Goal: Task Accomplishment & Management: Complete application form

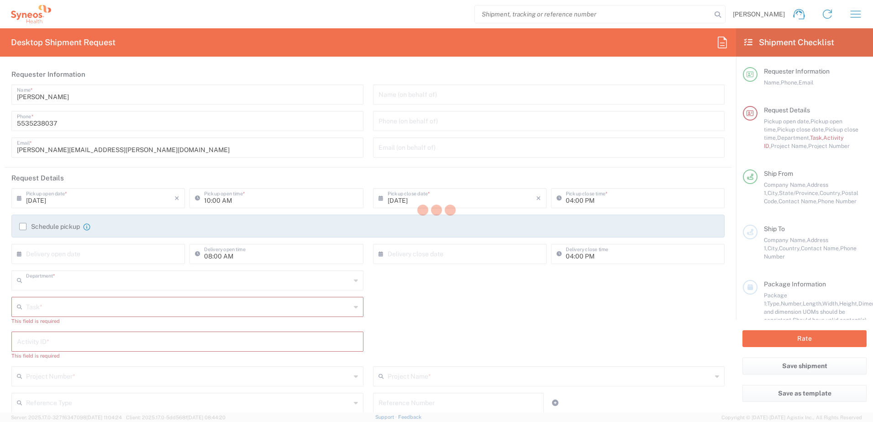
type input "4510"
type input "[GEOGRAPHIC_DATA]"
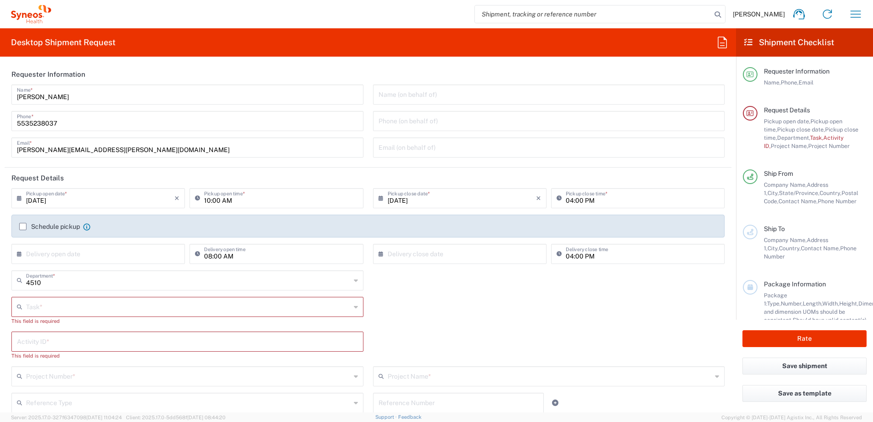
type input "INC Research Clin Svcs [GEOGRAPHIC_DATA]"
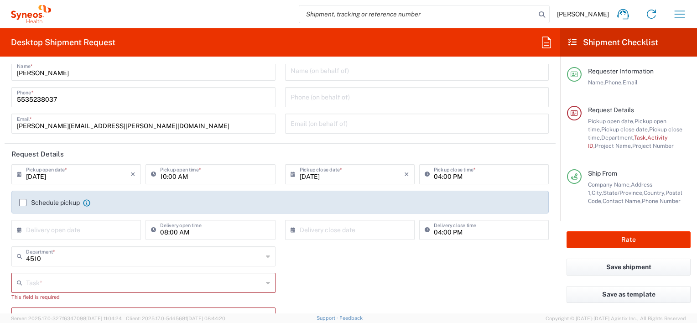
scroll to position [46, 0]
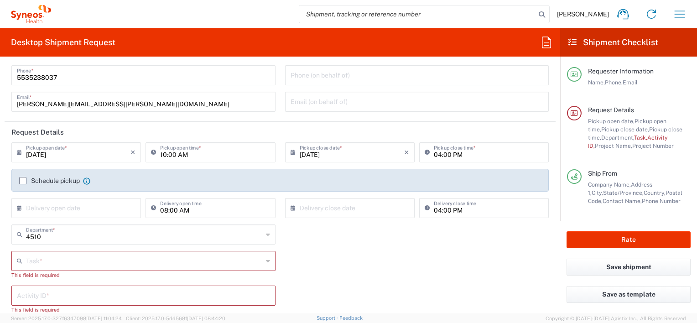
click at [21, 179] on label "Schedule pickup" at bounding box center [49, 180] width 61 height 7
click at [23, 181] on input "Schedule pickup" at bounding box center [23, 181] width 0 height 0
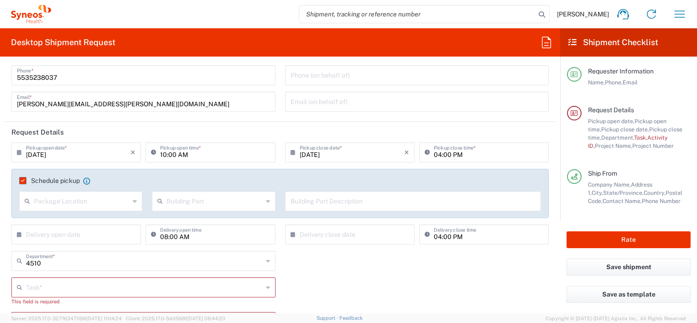
click at [163, 155] on input "10:00 AM" at bounding box center [215, 152] width 110 height 16
click at [164, 155] on input "10:00 AM" at bounding box center [215, 152] width 110 height 16
type input "11:00 AM"
click at [382, 279] on div "Task * Break/Fix Inventory Transfer New Hire Other Refresh This field is requir…" at bounding box center [280, 295] width 547 height 35
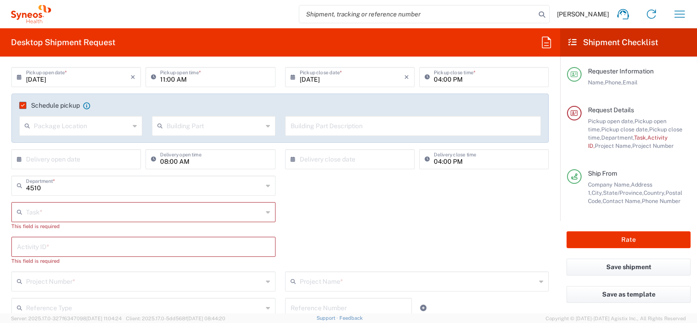
scroll to position [137, 0]
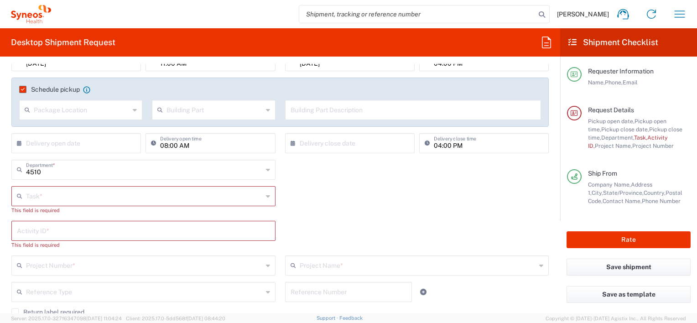
click at [245, 196] on input "text" at bounding box center [144, 196] width 237 height 16
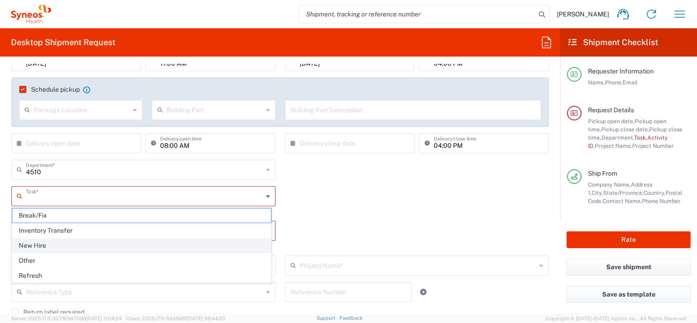
click at [56, 246] on span "New Hire" at bounding box center [141, 246] width 259 height 14
type input "New Hire"
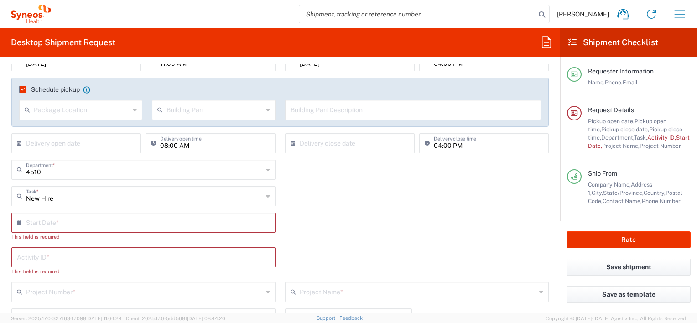
click at [63, 217] on input "text" at bounding box center [145, 222] width 239 height 16
click at [20, 221] on icon at bounding box center [21, 222] width 9 height 15
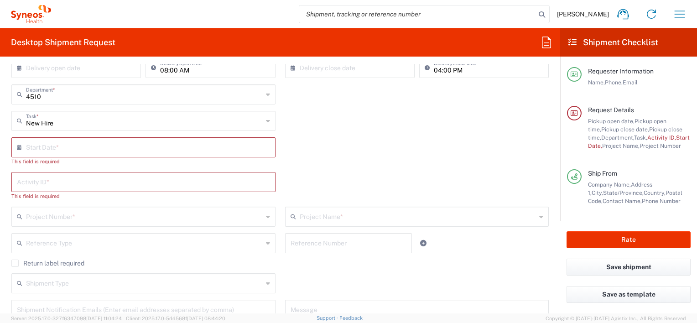
scroll to position [228, 0]
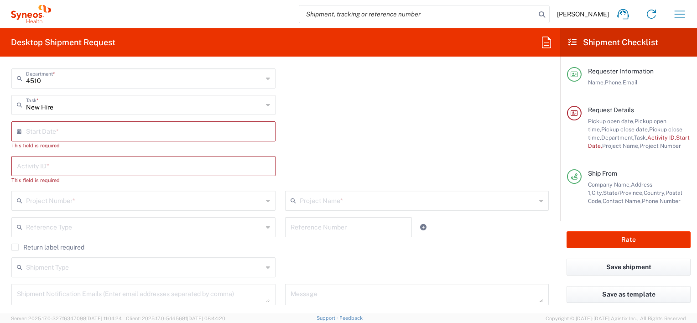
click at [19, 130] on icon at bounding box center [21, 131] width 9 height 15
click at [38, 135] on input "text" at bounding box center [145, 131] width 239 height 16
click at [18, 131] on icon at bounding box center [21, 131] width 9 height 15
click at [33, 135] on input "text" at bounding box center [145, 131] width 239 height 16
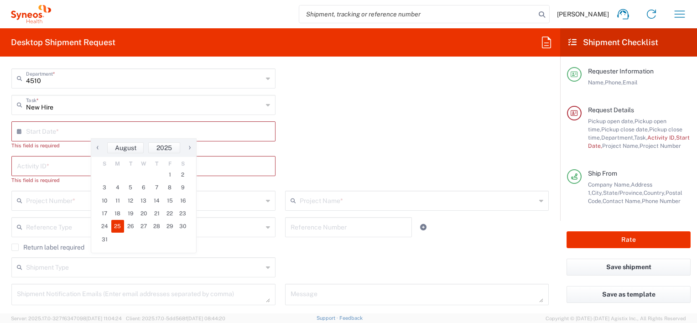
click at [117, 228] on span "25" at bounding box center [117, 226] width 13 height 13
type input "[DATE]"
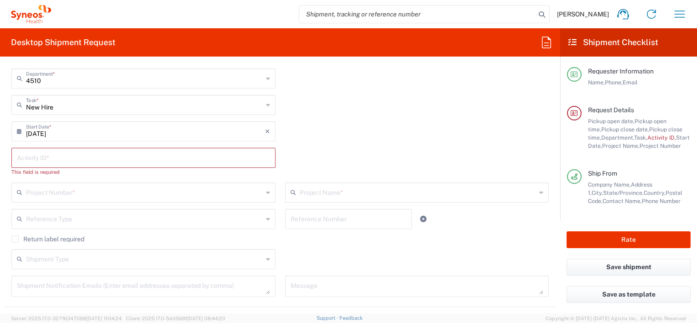
click at [68, 158] on input "text" at bounding box center [143, 157] width 253 height 16
paste input "SCTASK2685257"
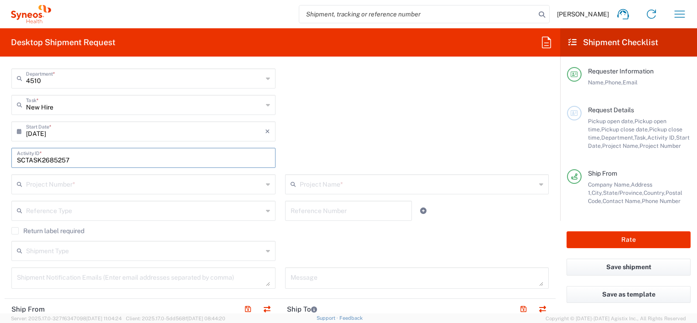
type input "SCTASK2685257"
click at [449, 135] on div "[DATE] × Start Date * Cancel Apply" at bounding box center [280, 134] width 547 height 26
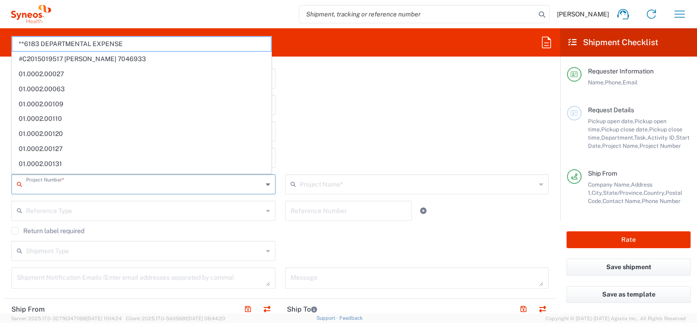
click at [139, 183] on input "text" at bounding box center [144, 184] width 237 height 16
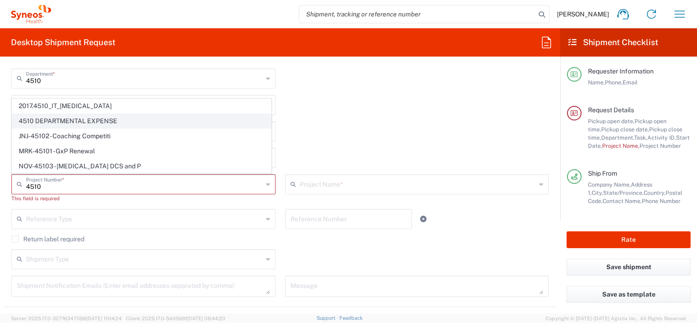
click at [121, 122] on span "4510 DEPARTMENTAL EXPENSE" at bounding box center [141, 121] width 259 height 14
type input "4510 DEPARTMENTAL EXPENSE"
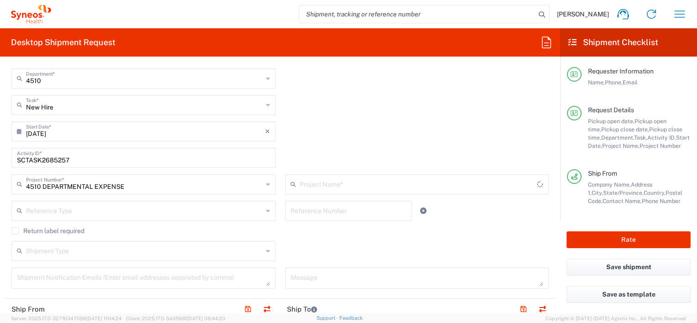
type input "4510 DEPARTMENTAL EXPENSE"
click at [381, 149] on div "SCTASK2685257 Activity ID *" at bounding box center [280, 161] width 547 height 26
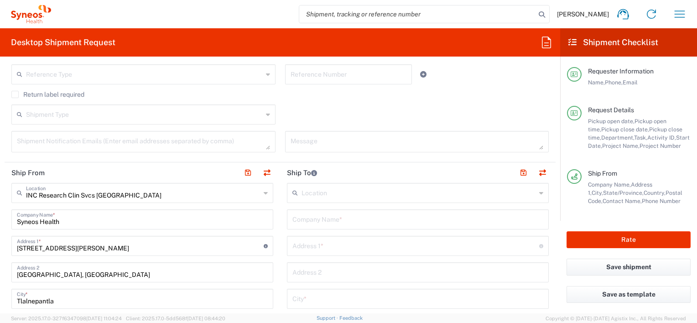
scroll to position [411, 0]
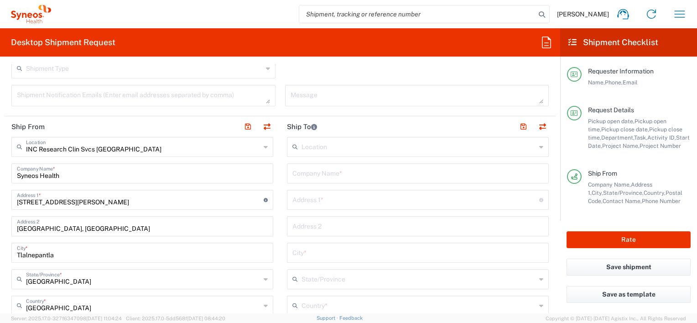
click at [369, 174] on input "text" at bounding box center [418, 173] width 251 height 16
type input "Home"
click at [376, 199] on input "text" at bounding box center [416, 199] width 247 height 16
click at [429, 202] on input "text" at bounding box center [416, 199] width 247 height 16
click at [429, 202] on input "Progreso 5830, L" at bounding box center [416, 199] width 247 height 16
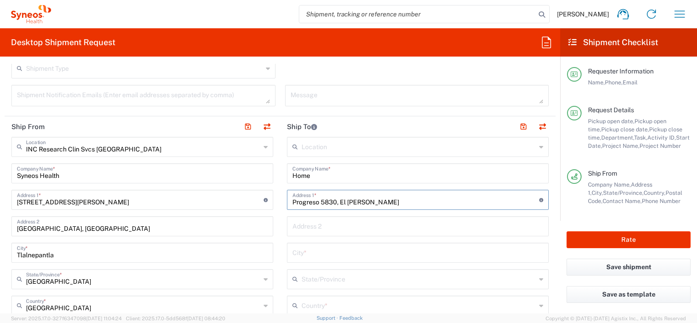
type input "Progreso 5830, El [PERSON_NAME]"
click at [550, 186] on form "Requester Information [PERSON_NAME] Name * [PHONE_NUMBER] Phone * [PERSON_NAME]…" at bounding box center [280, 189] width 561 height 250
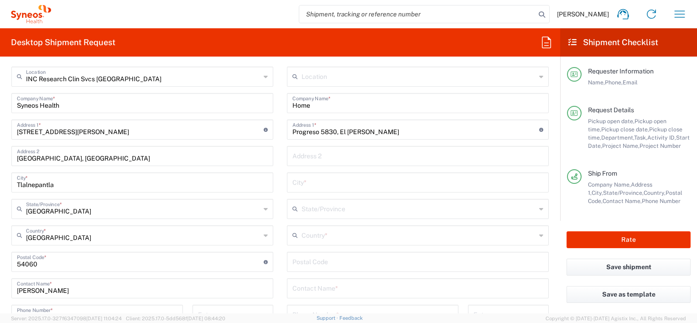
scroll to position [502, 0]
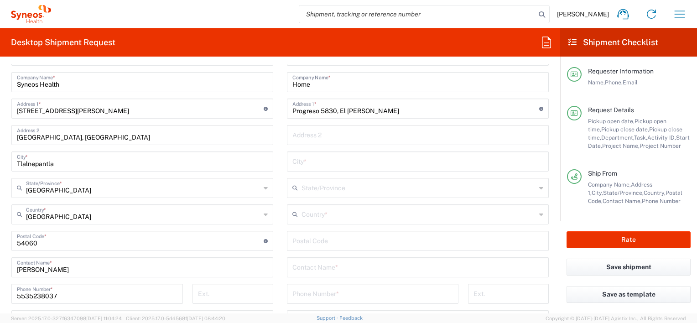
click at [340, 213] on input "text" at bounding box center [419, 214] width 235 height 16
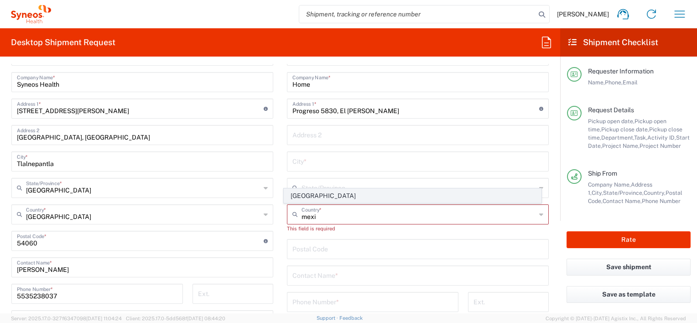
click at [348, 196] on span "[GEOGRAPHIC_DATA]" at bounding box center [412, 196] width 257 height 14
type input "[GEOGRAPHIC_DATA]"
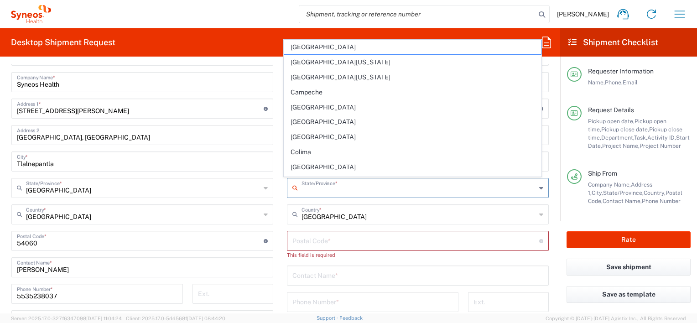
click at [379, 192] on input "text" at bounding box center [419, 187] width 235 height 16
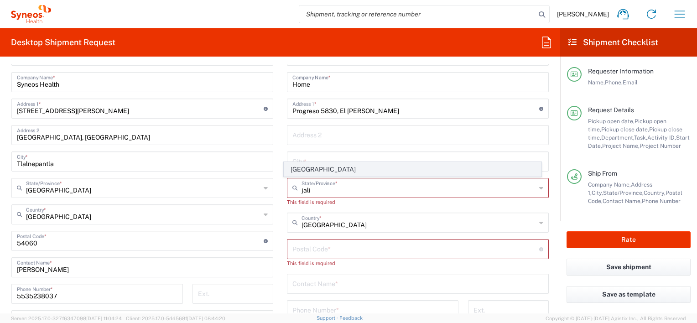
click at [376, 173] on span "[GEOGRAPHIC_DATA]" at bounding box center [412, 170] width 257 height 14
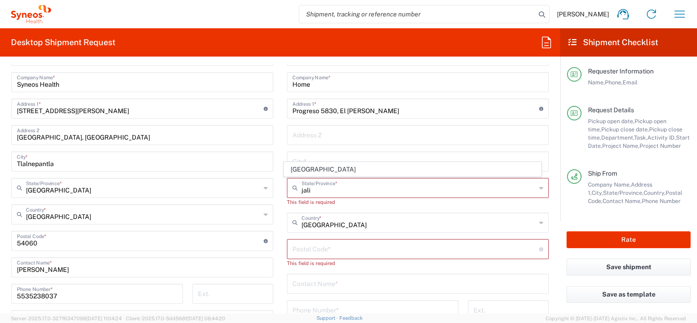
type input "[GEOGRAPHIC_DATA]"
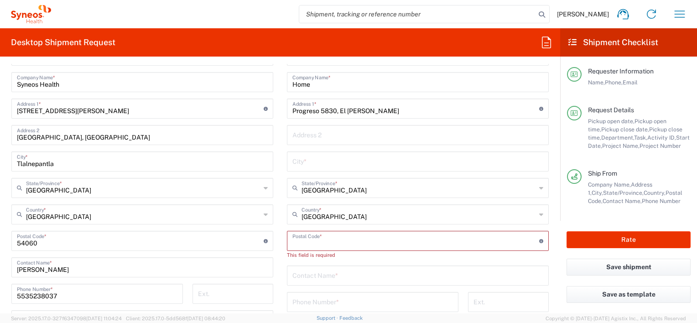
click at [349, 240] on input "undefined" at bounding box center [416, 240] width 247 height 16
type input "45070"
click at [326, 164] on input "text" at bounding box center [418, 161] width 251 height 16
type input "z"
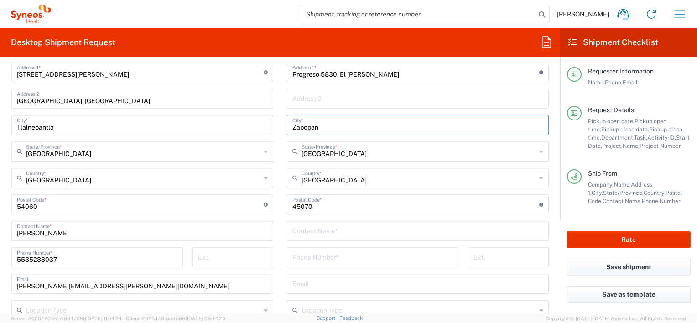
scroll to position [593, 0]
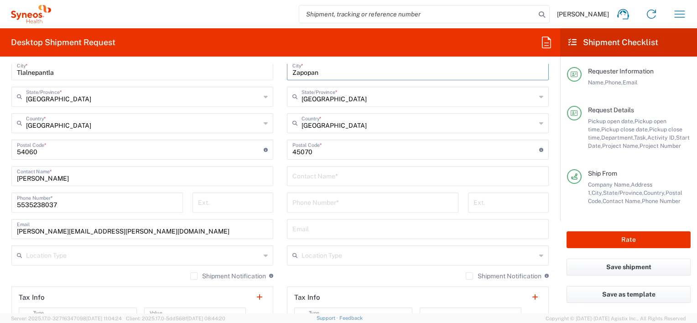
type input "Zapopan"
click at [369, 176] on input "text" at bounding box center [418, 176] width 251 height 16
type input "[PERSON_NAME]"
click at [369, 202] on input "tel" at bounding box center [373, 202] width 161 height 16
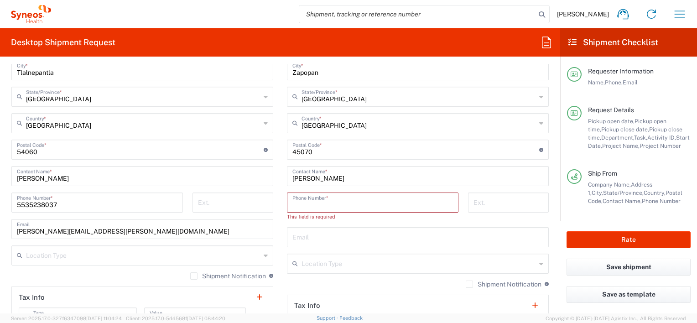
paste input "[PHONE_NUMBER]"
type input "[PHONE_NUMBER]"
click at [352, 232] on input "text" at bounding box center [418, 228] width 251 height 16
click at [393, 234] on input "text" at bounding box center [418, 228] width 251 height 16
paste input "[PERSON_NAME][EMAIL_ADDRESS][DOMAIN_NAME]"
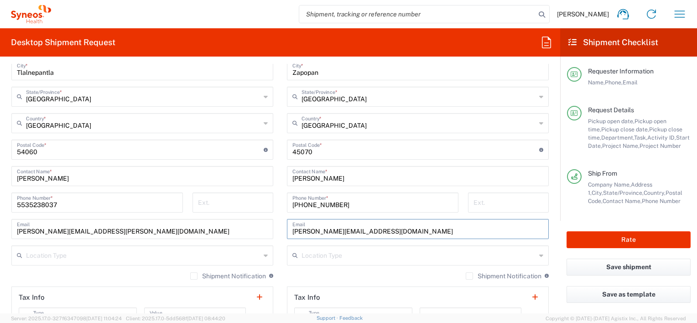
scroll to position [685, 0]
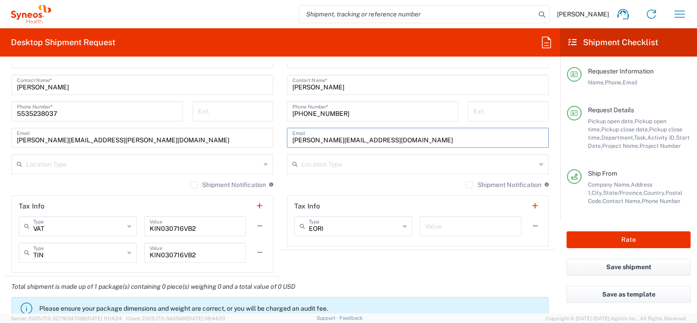
type input "[PERSON_NAME][EMAIL_ADDRESS][DOMAIN_NAME]"
click at [343, 265] on agx-shipment-stop-widget "Ship To Location [PERSON_NAME] LLC-[GEOGRAPHIC_DATA] [GEOGRAPHIC_DATA] [GEOGRAP…" at bounding box center [418, 60] width 276 height 434
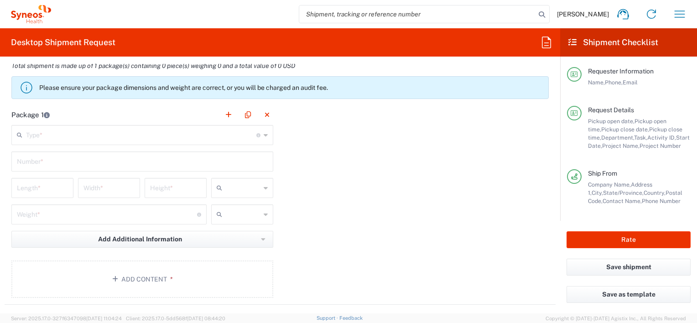
scroll to position [913, 0]
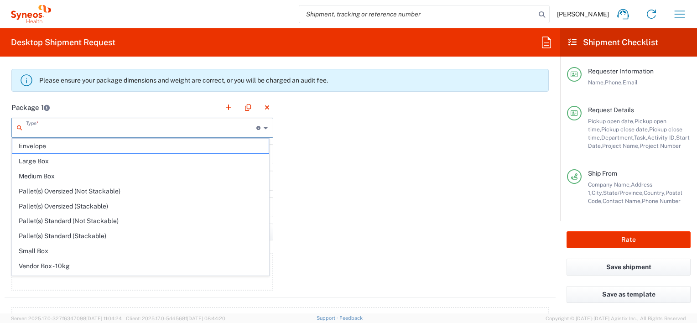
click at [203, 128] on input "text" at bounding box center [141, 127] width 231 height 16
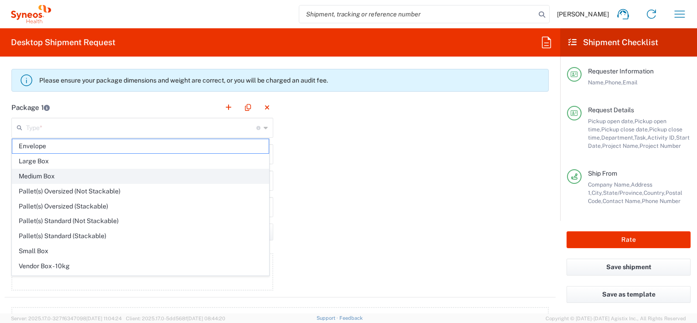
click at [73, 175] on span "Medium Box" at bounding box center [140, 176] width 257 height 14
type input "Medium Box"
type input "13"
type input "11.5"
type input "2.5"
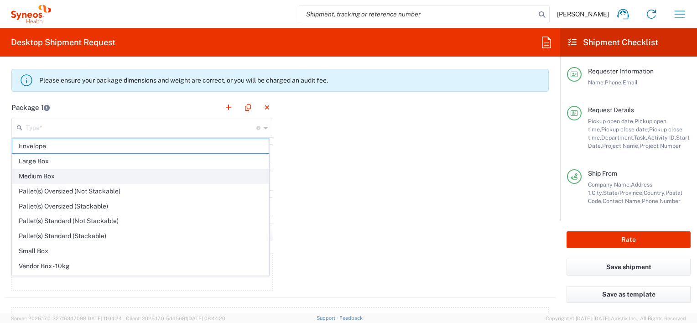
type input "in"
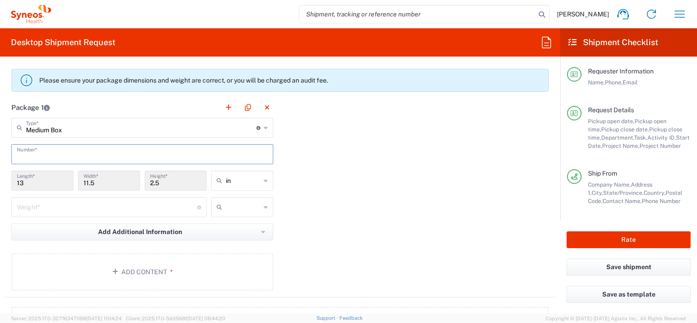
click at [93, 158] on input "text" at bounding box center [142, 154] width 251 height 16
type input "1"
click at [226, 181] on input "text" at bounding box center [243, 180] width 35 height 15
click at [230, 213] on span "cm" at bounding box center [239, 214] width 59 height 14
type input "33.02"
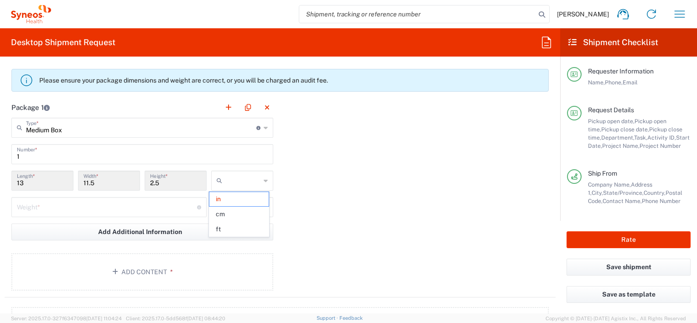
type input "29.21"
type input "6.35"
type input "cm"
click at [264, 205] on icon at bounding box center [266, 207] width 4 height 15
click at [245, 206] on input "text" at bounding box center [243, 207] width 35 height 15
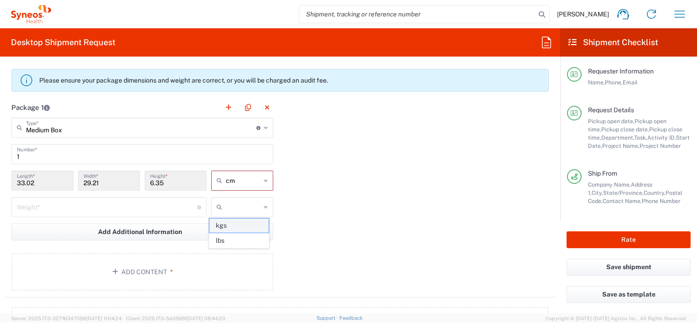
click at [239, 226] on span "kgs" at bounding box center [239, 226] width 59 height 14
type input "kgs"
click at [129, 208] on input "number" at bounding box center [107, 207] width 180 height 16
type input "3.5"
drag, startPoint x: 389, startPoint y: 211, endPoint x: 163, endPoint y: 276, distance: 235.5
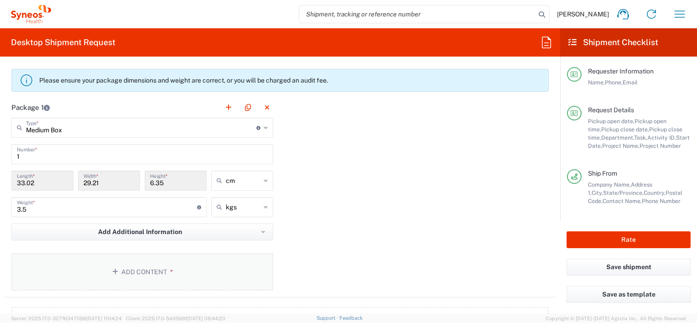
click at [388, 211] on div "Package 1 Medium Box Type * Material used to package goods Envelope Large Box M…" at bounding box center [280, 197] width 551 height 200
click at [163, 276] on button "Add Content *" at bounding box center [142, 271] width 262 height 37
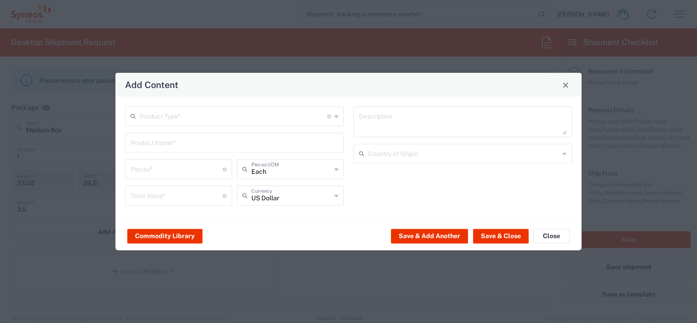
click at [241, 117] on input "text" at bounding box center [234, 116] width 188 height 16
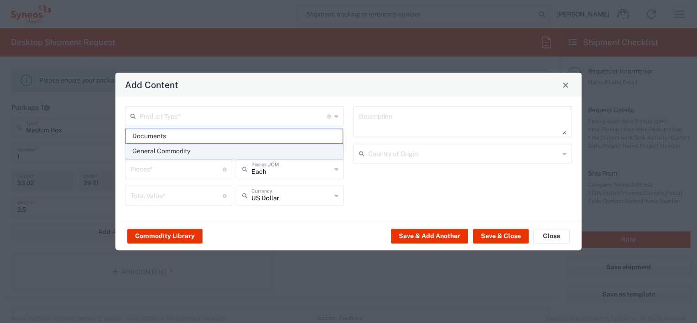
click at [219, 151] on span "General Commodity" at bounding box center [234, 151] width 217 height 14
type input "General Commodity"
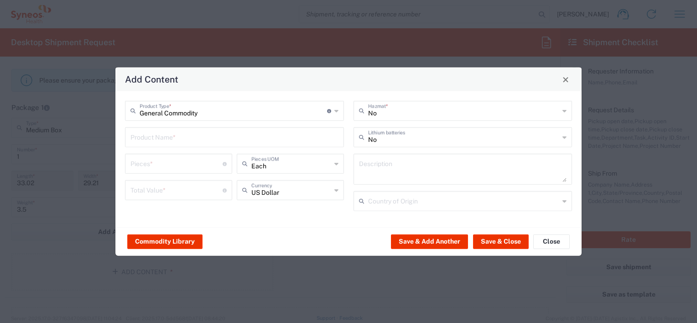
click at [223, 136] on input "text" at bounding box center [235, 137] width 208 height 16
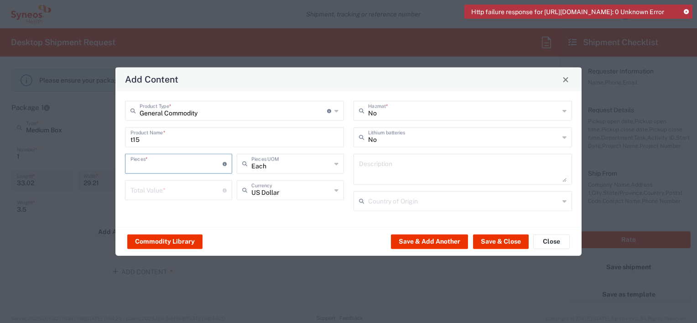
click at [157, 160] on input "number" at bounding box center [177, 163] width 92 height 16
click at [150, 143] on input "t15" at bounding box center [235, 137] width 208 height 16
click at [163, 143] on input "t15" at bounding box center [235, 137] width 208 height 16
click at [131, 140] on input "t15" at bounding box center [235, 137] width 208 height 16
type input "T15"
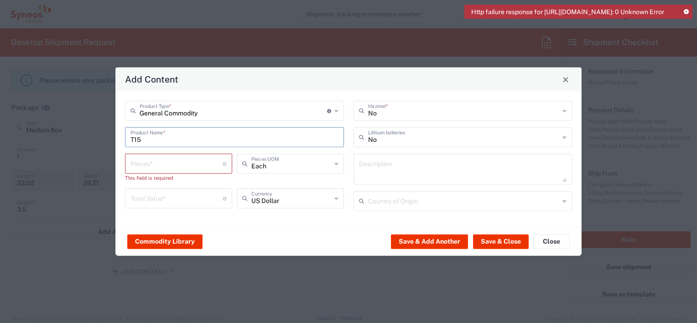
drag, startPoint x: 255, startPoint y: 119, endPoint x: 267, endPoint y: 113, distance: 13.1
click at [255, 119] on div "General Commodity Product Type * Document: Paper document generated internally …" at bounding box center [234, 111] width 219 height 20
type input "General Commodity"
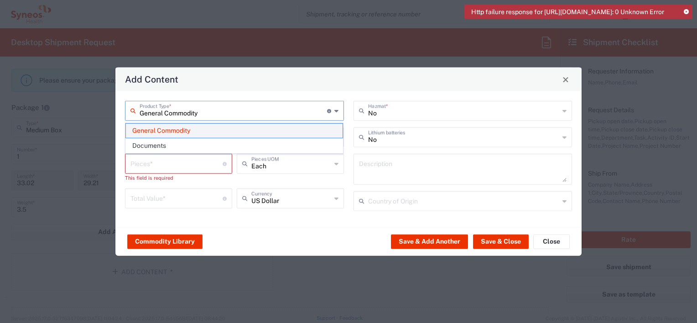
drag, startPoint x: 267, startPoint y: 113, endPoint x: 255, endPoint y: 126, distance: 17.4
click at [267, 113] on input "General Commodity" at bounding box center [234, 110] width 188 height 16
click at [241, 132] on span "General Commodity" at bounding box center [234, 131] width 217 height 14
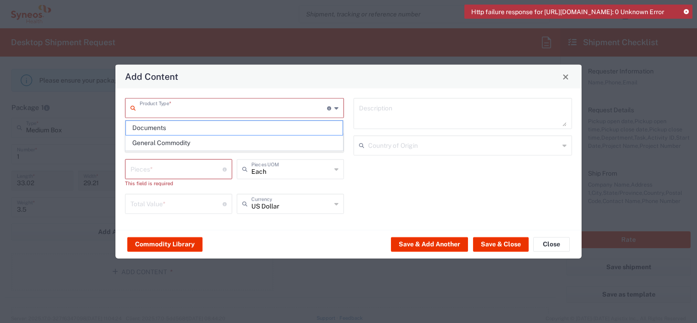
click at [267, 114] on input "text" at bounding box center [234, 108] width 188 height 16
click at [240, 141] on span "General Commodity" at bounding box center [234, 143] width 217 height 14
type input "General Commodity"
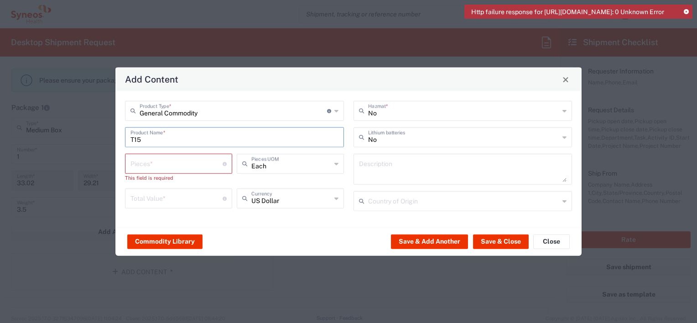
click at [239, 142] on input "T15" at bounding box center [235, 137] width 208 height 16
drag, startPoint x: 313, startPoint y: 169, endPoint x: 304, endPoint y: 215, distance: 46.8
click at [313, 169] on input "text" at bounding box center [292, 163] width 80 height 16
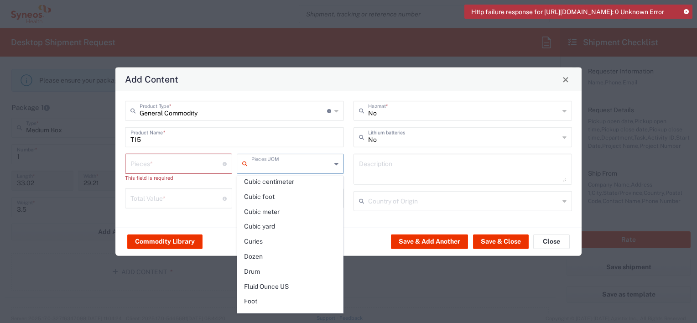
scroll to position [91, 0]
click at [176, 168] on input "number" at bounding box center [177, 163] width 92 height 16
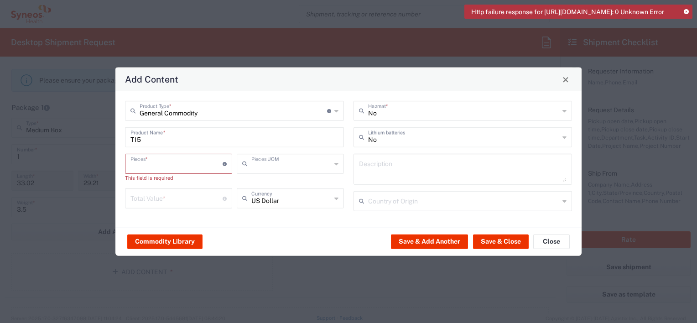
type input "Each"
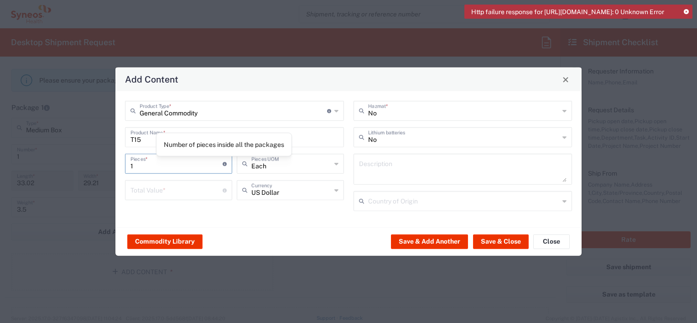
type input "1"
click at [195, 194] on input "number" at bounding box center [177, 190] width 92 height 16
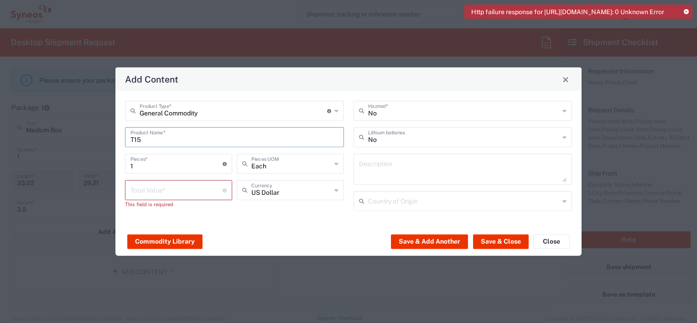
click at [234, 140] on input "T15" at bounding box center [235, 137] width 208 height 16
type input "T"
click at [236, 139] on input "T14" at bounding box center [235, 137] width 208 height 16
type input "T14"
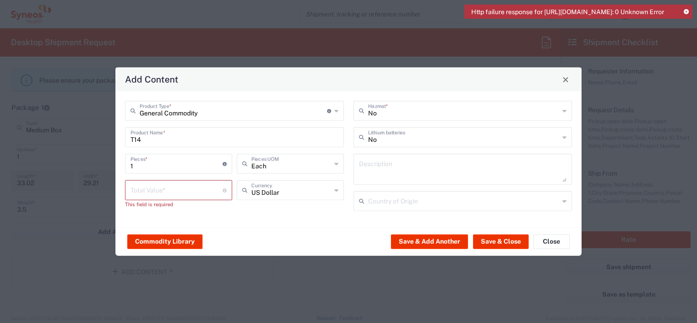
click at [686, 13] on icon at bounding box center [686, 12] width 5 height 5
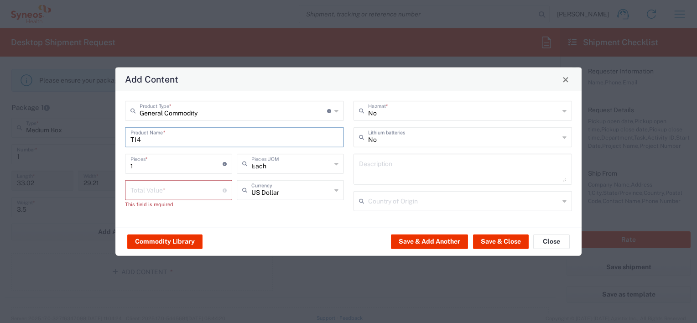
click at [188, 139] on input "T14" at bounding box center [235, 137] width 208 height 16
click at [165, 195] on input "number" at bounding box center [177, 190] width 92 height 16
click at [294, 192] on input "text" at bounding box center [292, 190] width 80 height 16
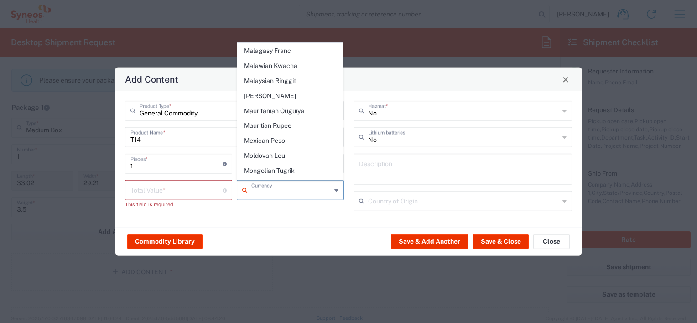
scroll to position [1369, 0]
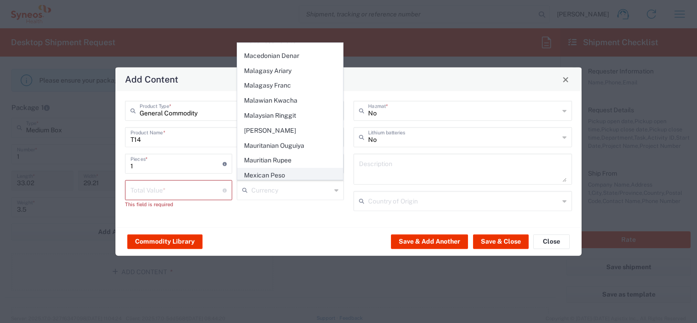
click at [296, 168] on span "Mexican Peso" at bounding box center [290, 175] width 105 height 14
type input "Mexican Peso"
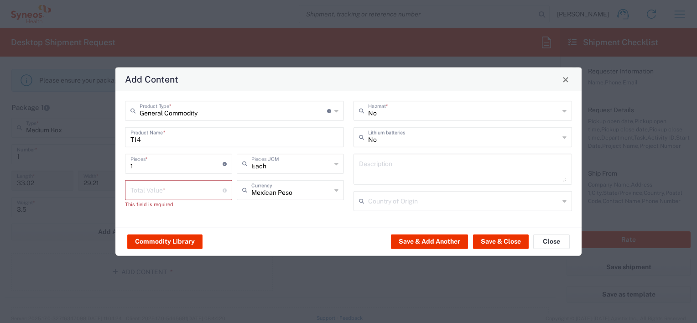
click at [186, 192] on input "number" at bounding box center [177, 190] width 92 height 16
type input "20000"
click at [493, 241] on button "Save & Close" at bounding box center [501, 241] width 56 height 15
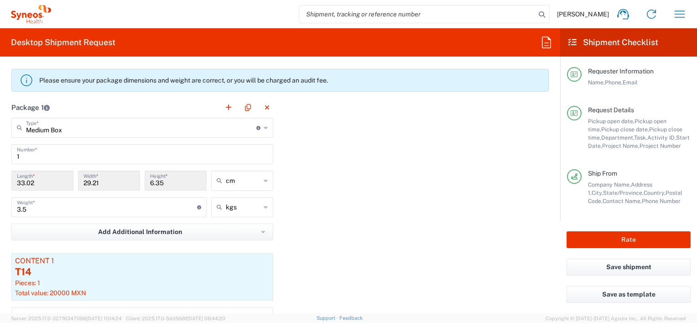
click at [357, 194] on div "Package 1 Medium Box Type * Material used to package goods Envelope Large Box M…" at bounding box center [280, 224] width 551 height 254
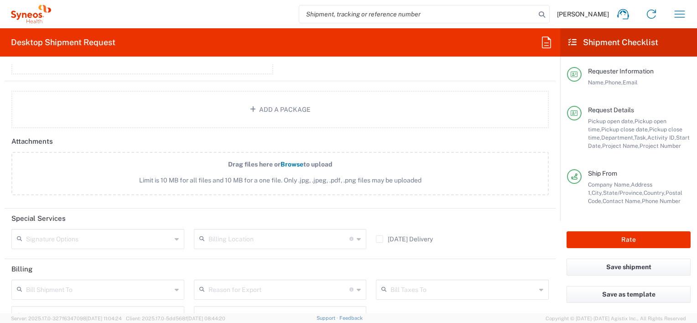
scroll to position [1187, 0]
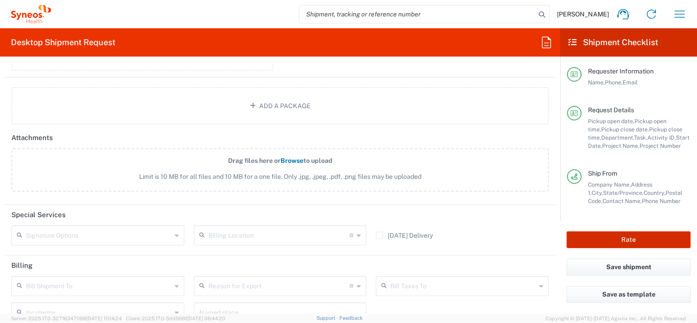
click at [647, 240] on button "Rate" at bounding box center [629, 239] width 124 height 17
type input "4510 DEPARTMENTAL EXPENSE"
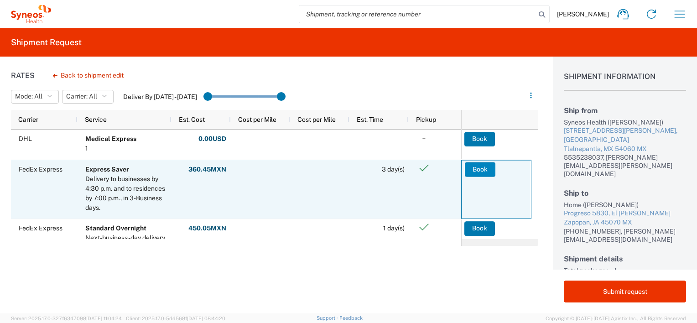
click at [482, 170] on button "Book" at bounding box center [480, 169] width 31 height 15
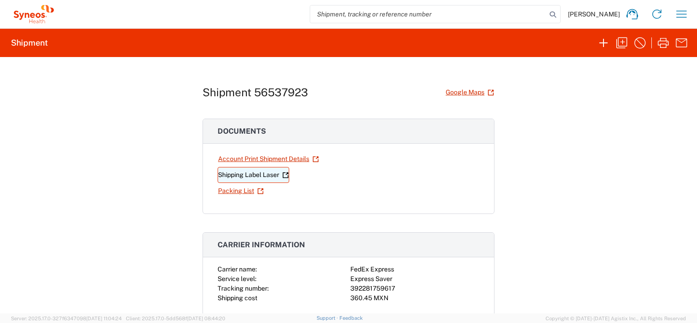
click at [263, 173] on link "Shipping Label Laser" at bounding box center [254, 175] width 72 height 16
